Goal: Information Seeking & Learning: Learn about a topic

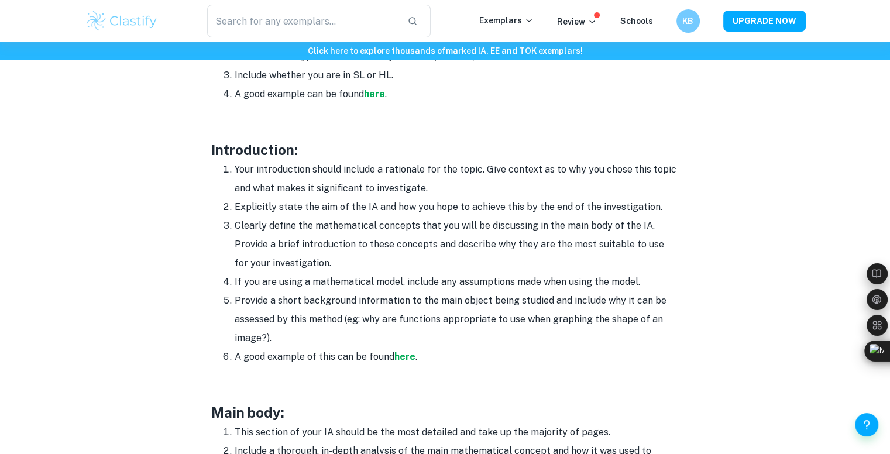
scroll to position [678, 0]
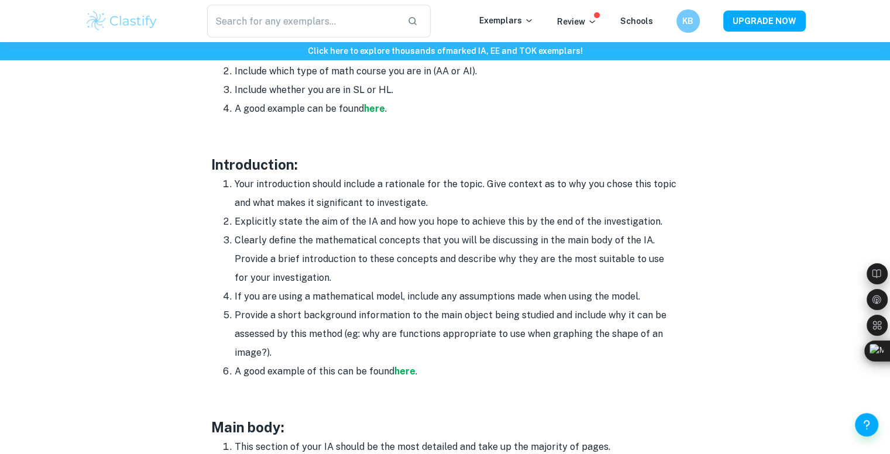
drag, startPoint x: 412, startPoint y: 369, endPoint x: 459, endPoint y: 205, distance: 170.7
click at [459, 203] on li "Your introduction should include a rationale for the topic. Give context as to …" at bounding box center [457, 193] width 445 height 37
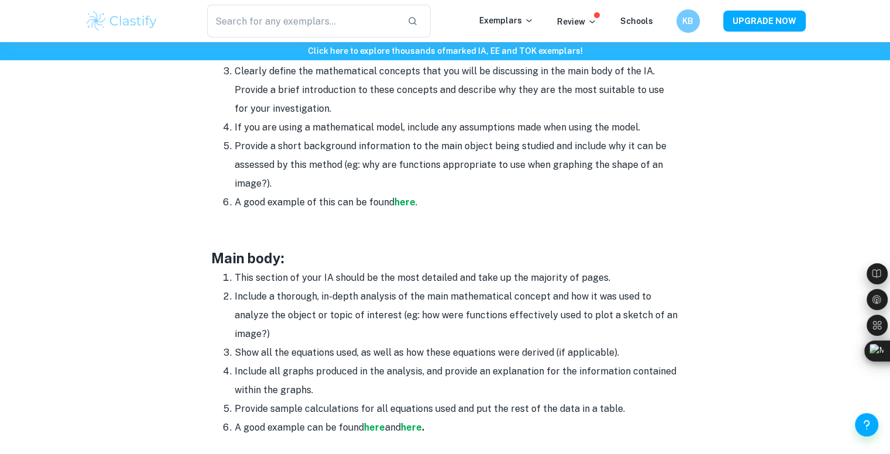
scroll to position [847, 0]
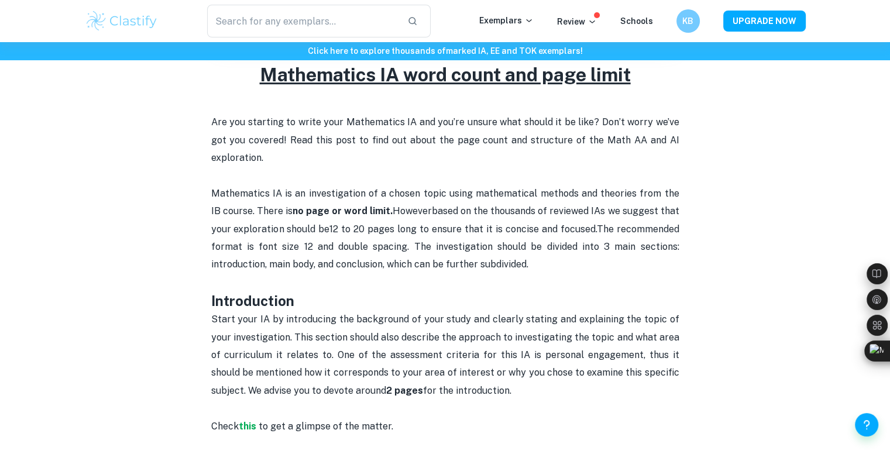
scroll to position [432, 0]
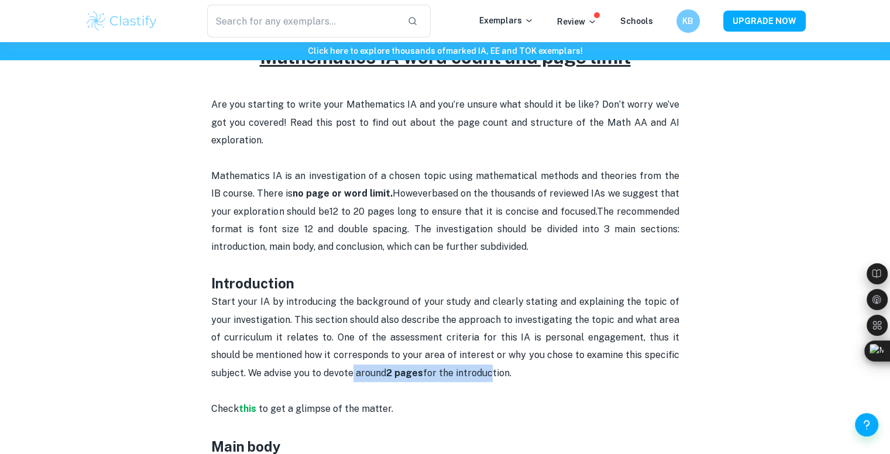
drag, startPoint x: 352, startPoint y: 374, endPoint x: 492, endPoint y: 378, distance: 140.6
click at [492, 378] on span "Start your IA by introducing the background of your study and clearly stating a…" at bounding box center [446, 337] width 471 height 83
click at [532, 373] on p "Start your IA by introducing the background of your study and clearly stating a…" at bounding box center [445, 355] width 468 height 125
drag, startPoint x: 532, startPoint y: 373, endPoint x: 384, endPoint y: 373, distance: 147.5
click at [384, 373] on p "Start your IA by introducing the background of your study and clearly stating a…" at bounding box center [445, 355] width 468 height 125
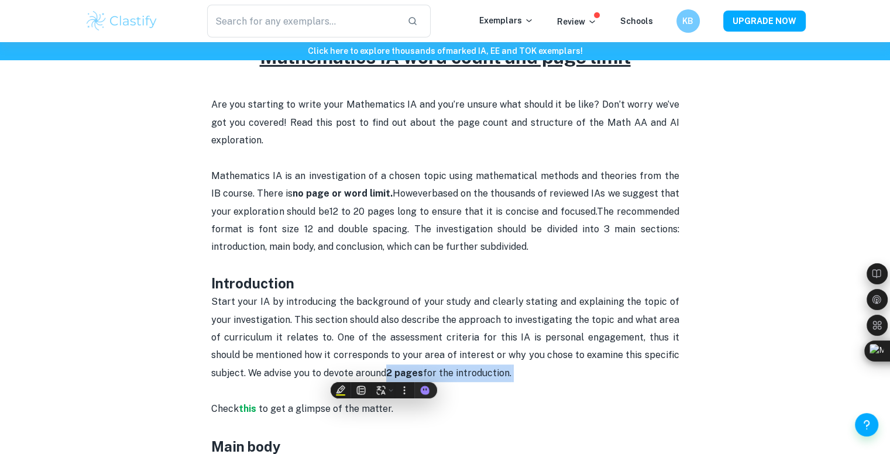
copy span "2 pages for the introduction."
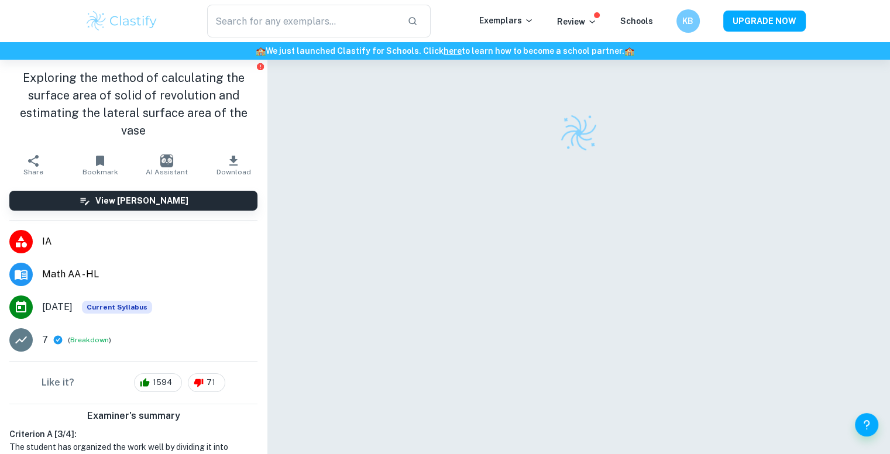
checkbox input "true"
